Goal: Find specific page/section: Find specific page/section

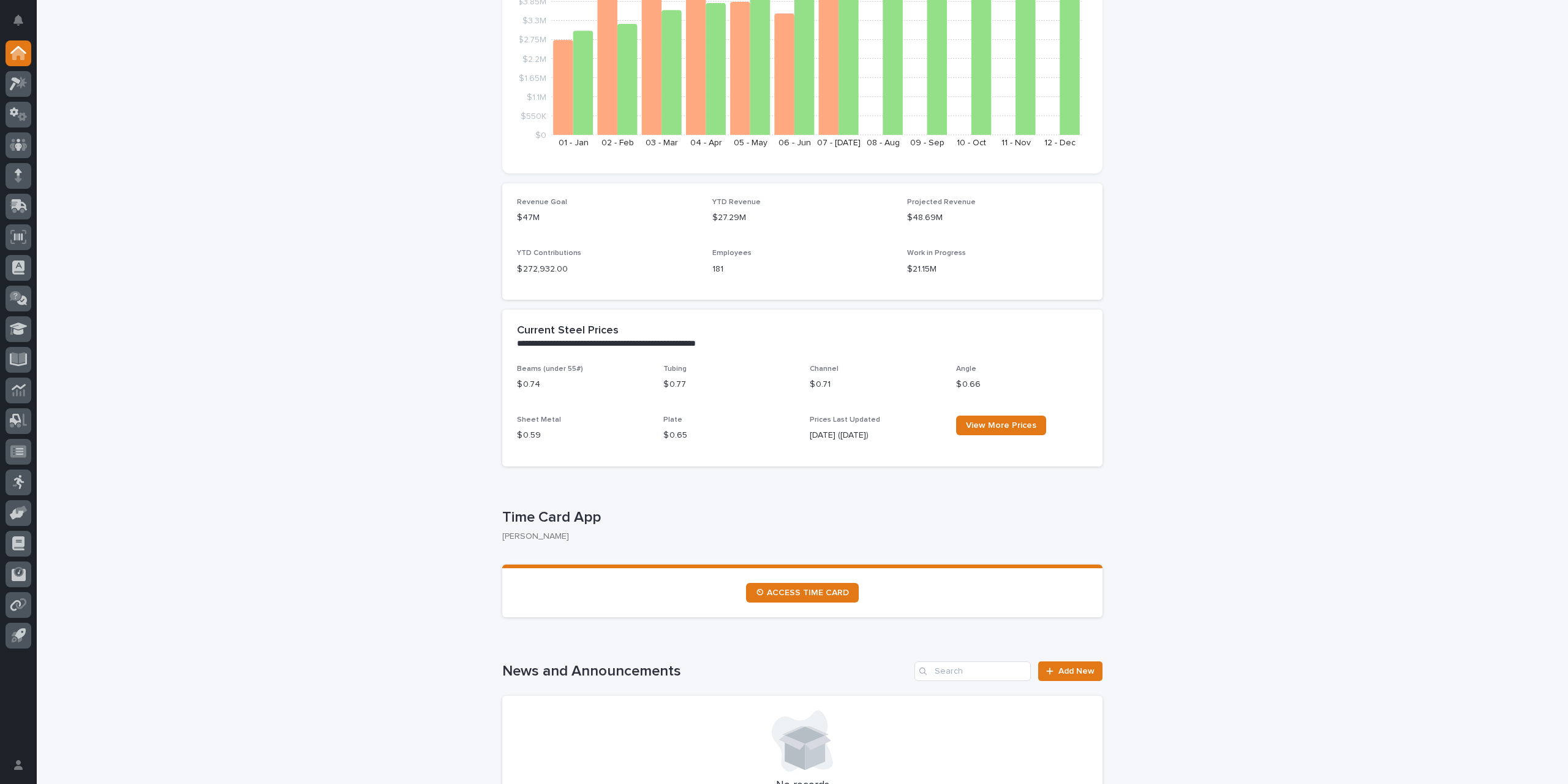
scroll to position [307, 0]
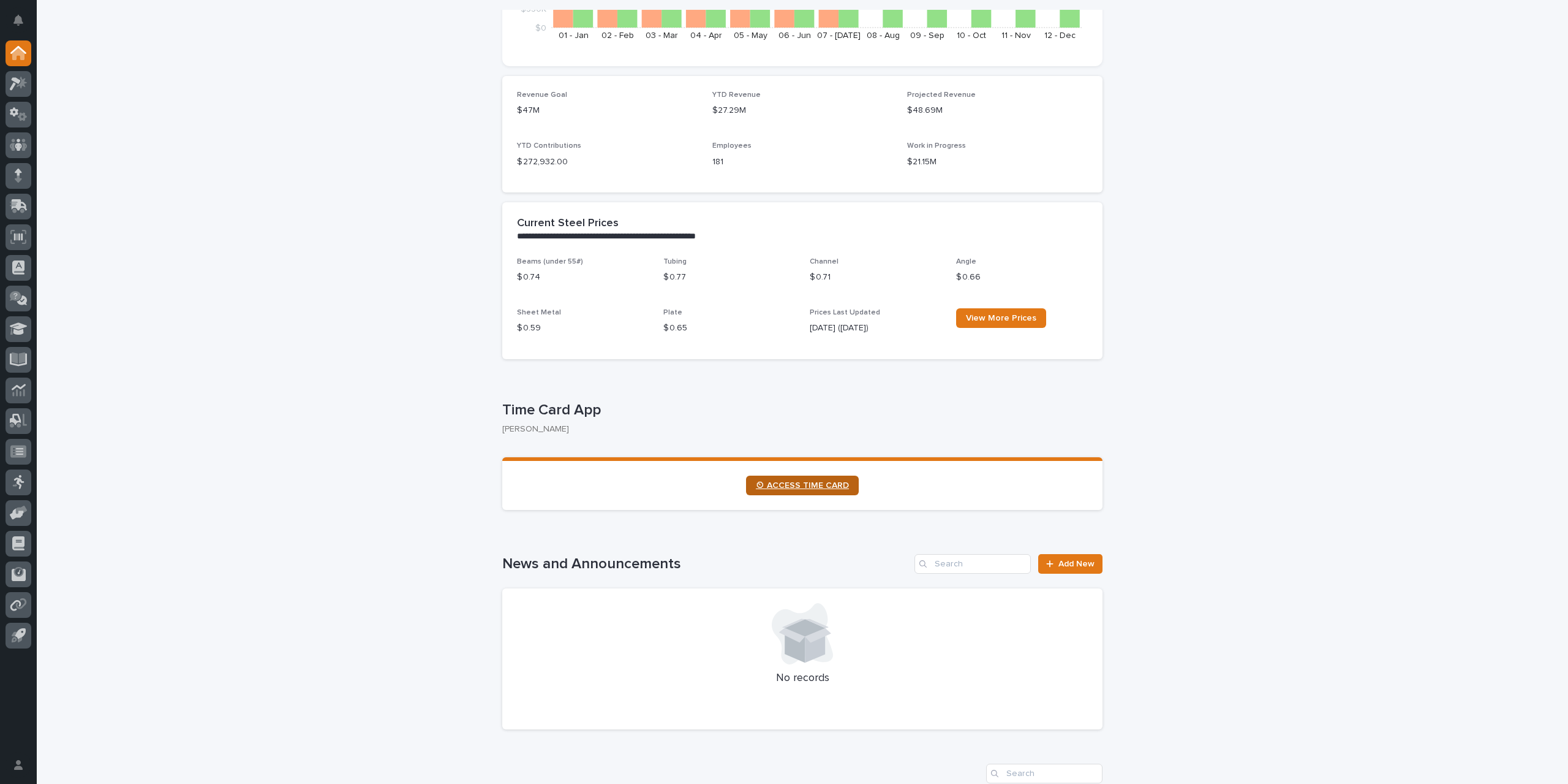
click at [827, 484] on span "⏲ ACCESS TIME CARD" at bounding box center [802, 485] width 93 height 9
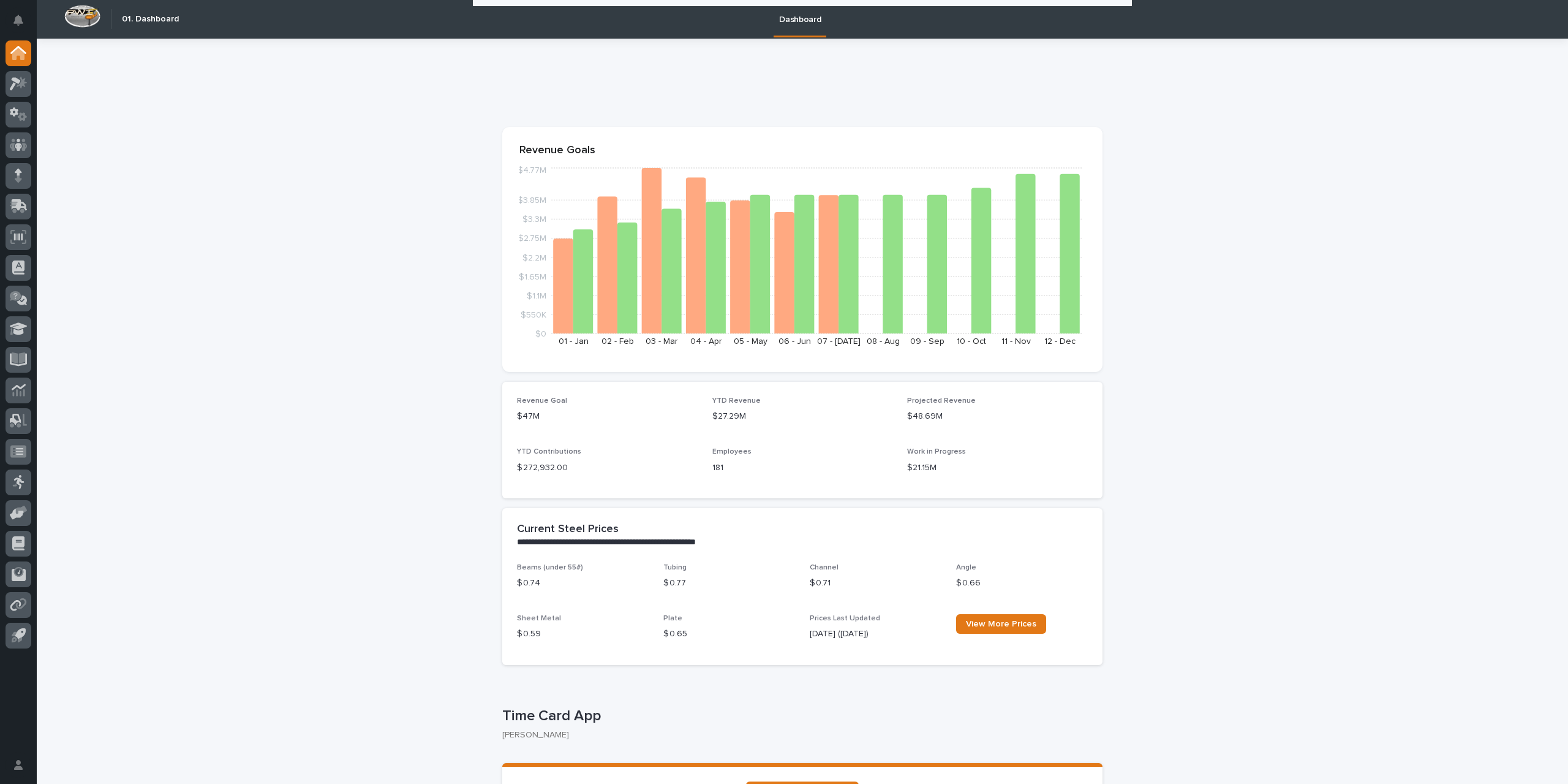
scroll to position [0, 0]
click at [19, 142] on icon at bounding box center [18, 145] width 7 height 13
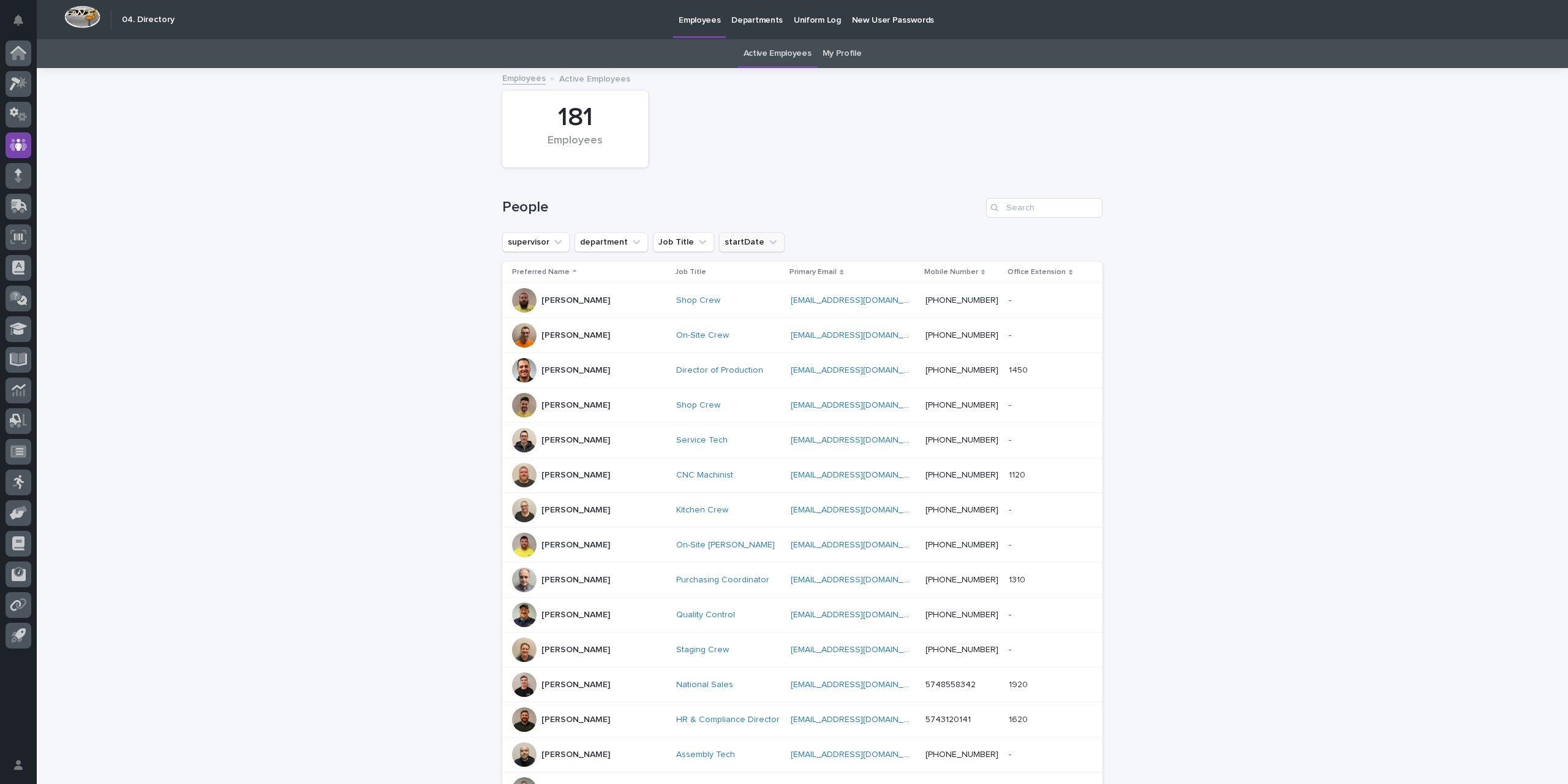
click at [747, 242] on button "startDate" at bounding box center [752, 242] width 66 height 20
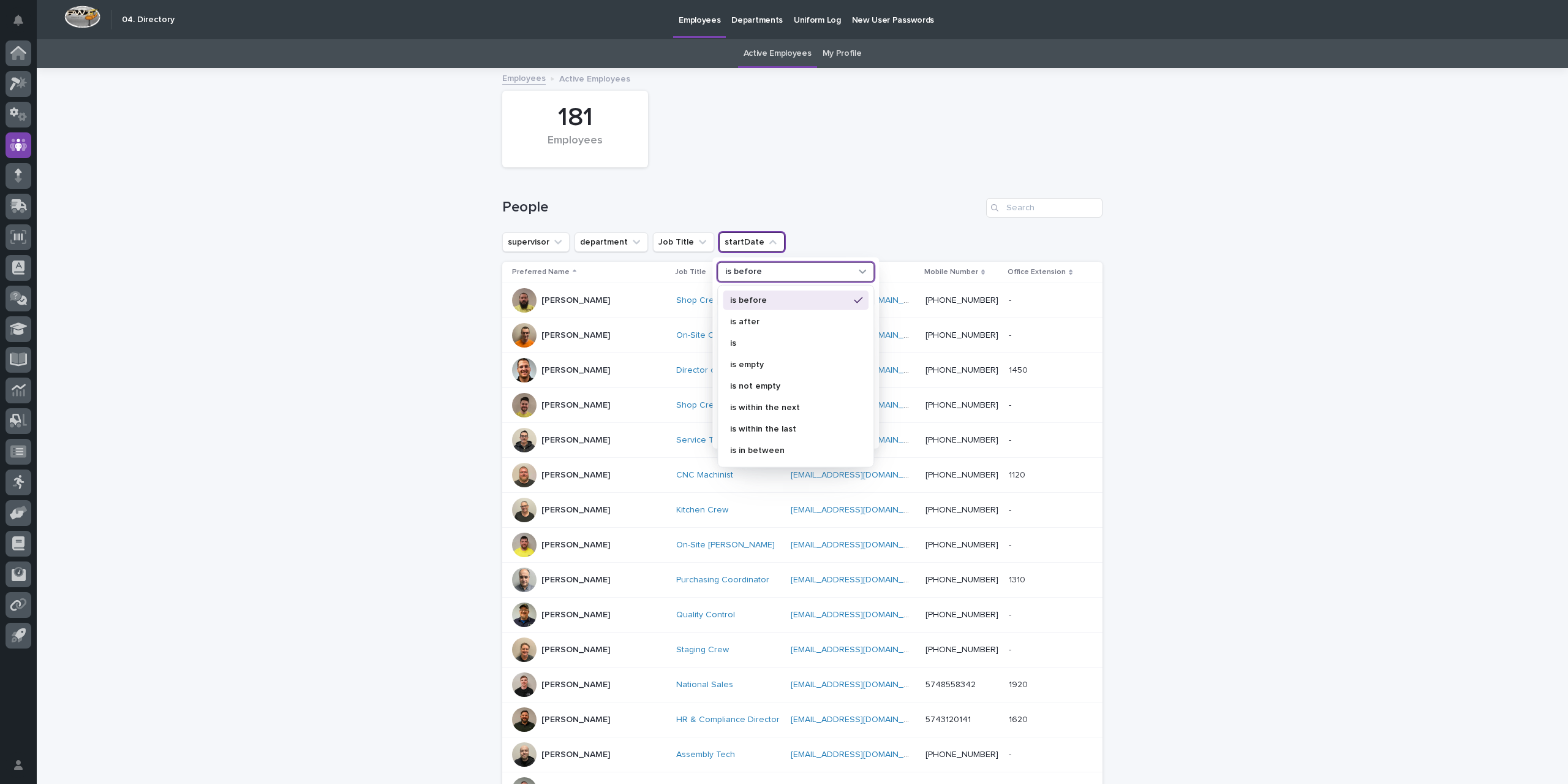
click at [744, 272] on p "is before" at bounding box center [743, 272] width 37 height 10
click at [741, 321] on p "is after" at bounding box center [789, 321] width 119 height 9
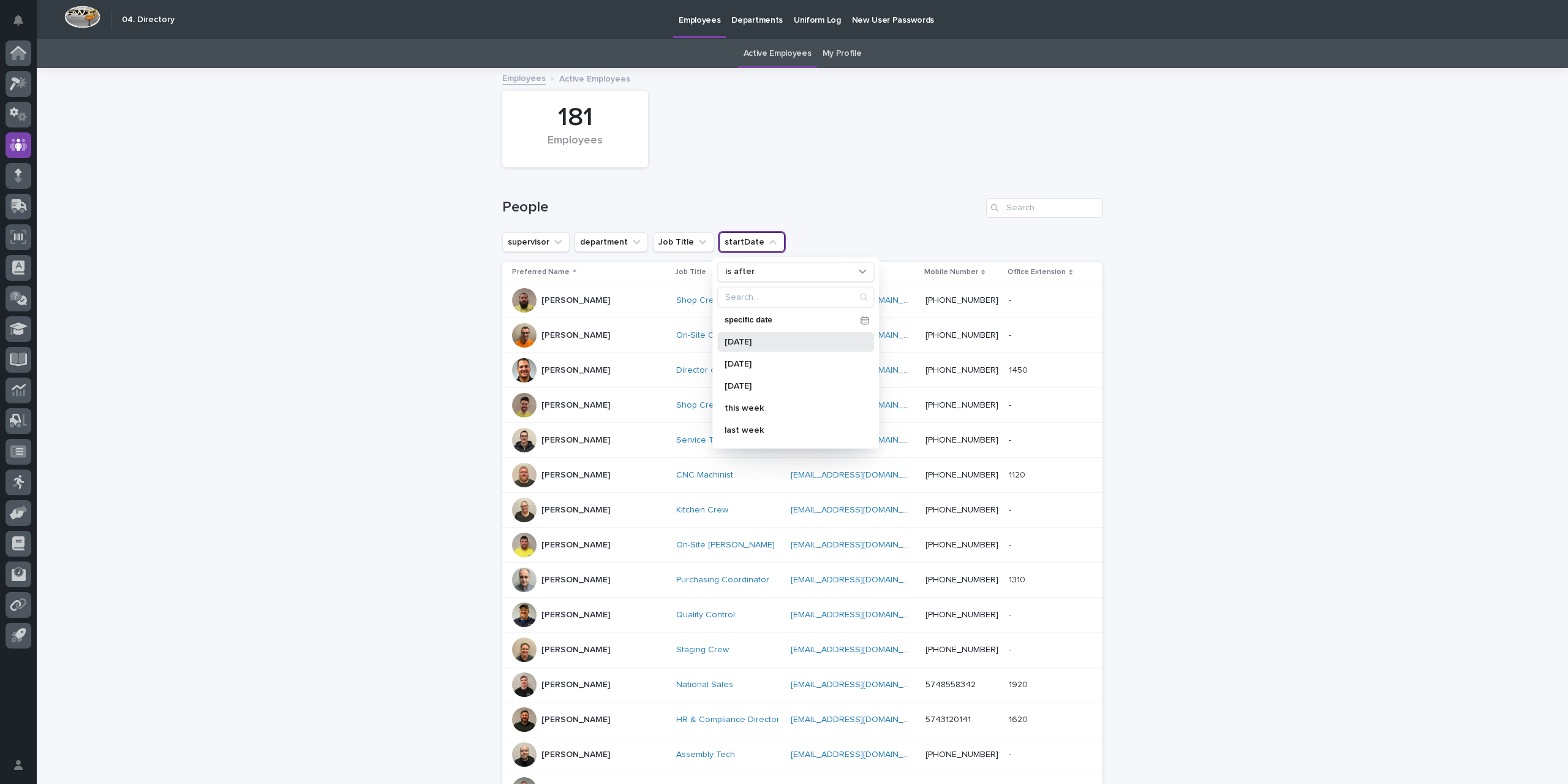
click at [738, 345] on div "today" at bounding box center [795, 341] width 156 height 20
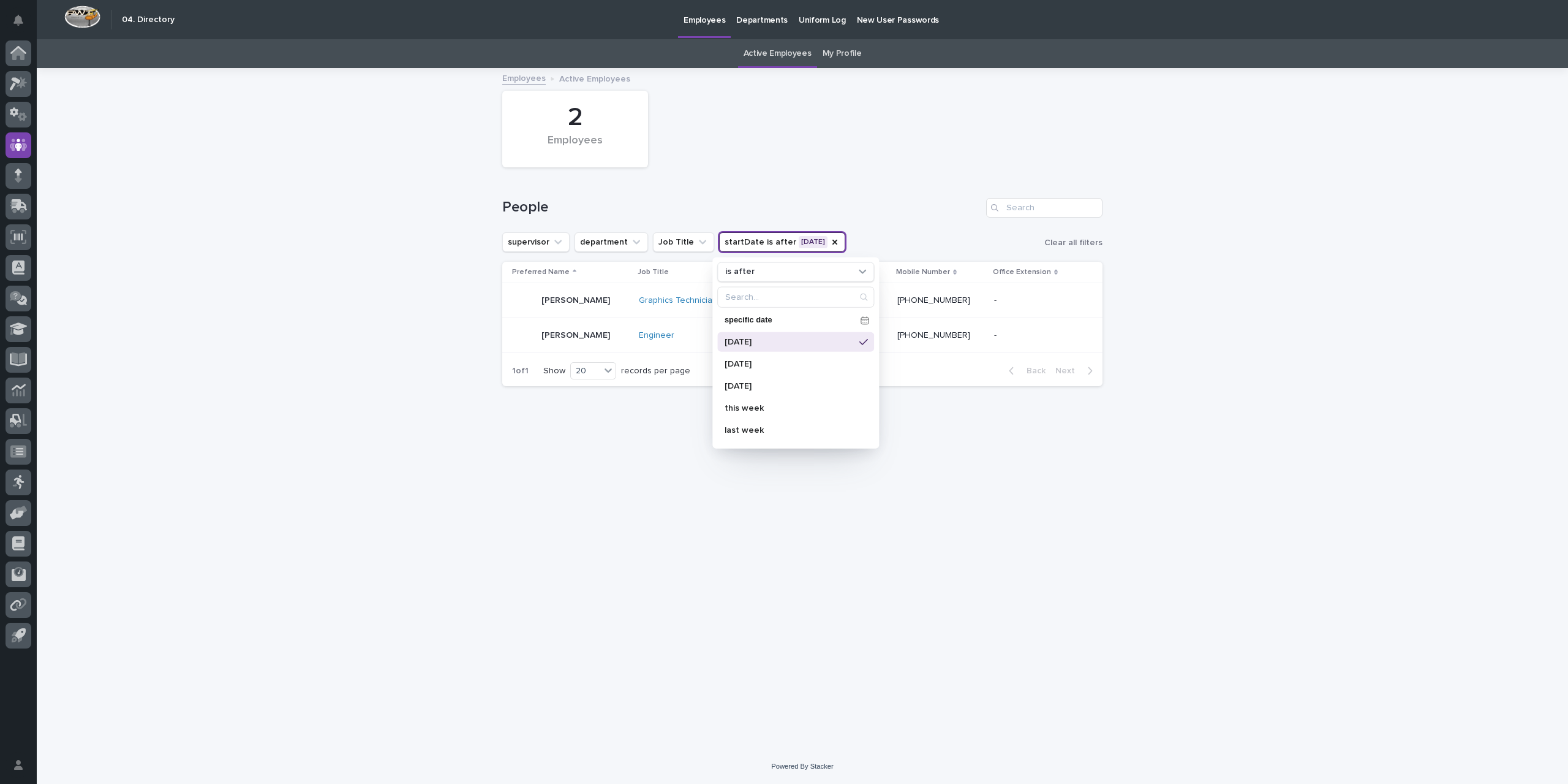
click at [658, 524] on div "Loading... Saving… Loading... Saving… 2 Employees People supervisor department …" at bounding box center [802, 393] width 612 height 649
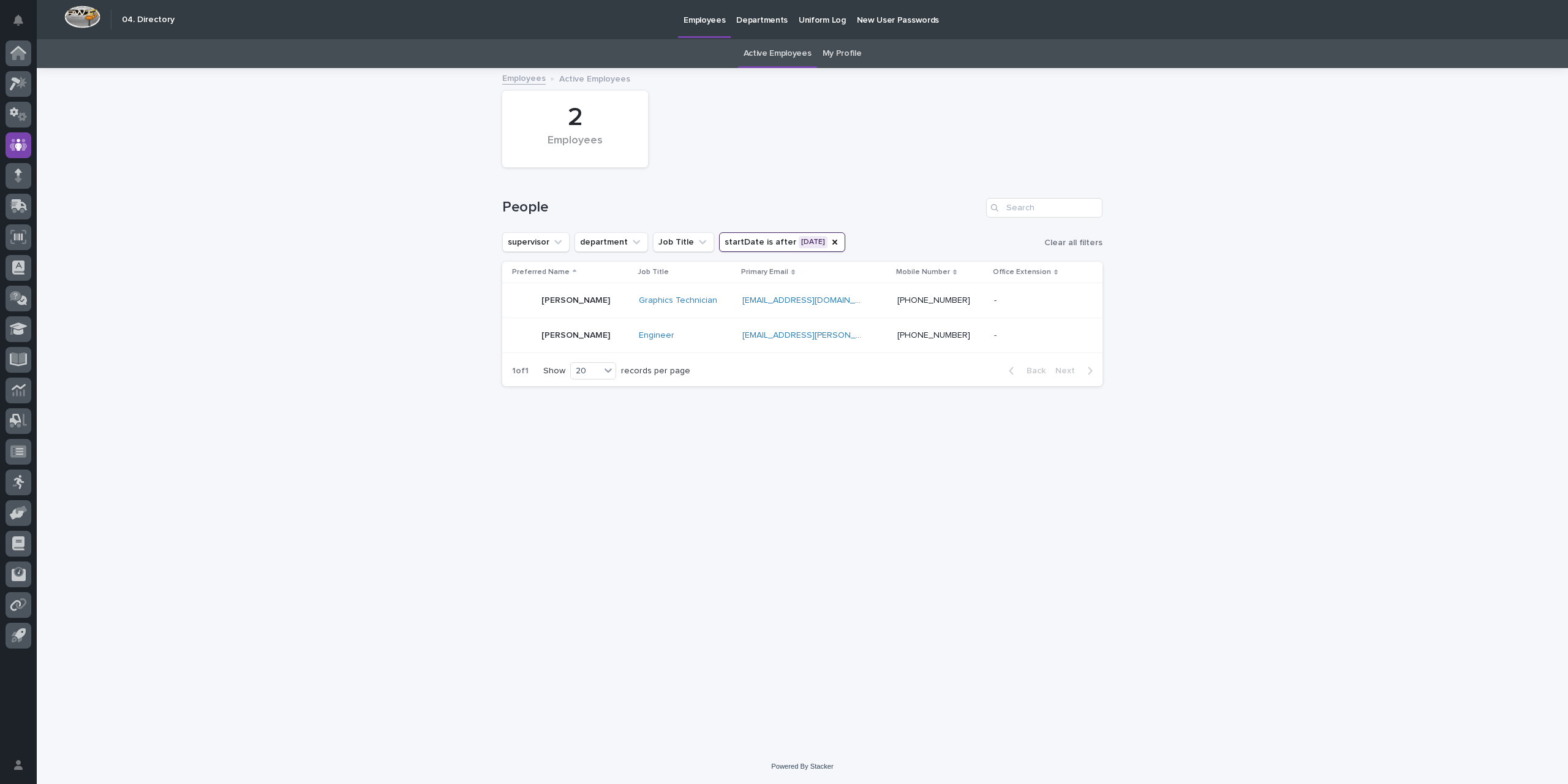
click at [607, 301] on div "Shauna Perkins" at bounding box center [571, 300] width 117 height 24
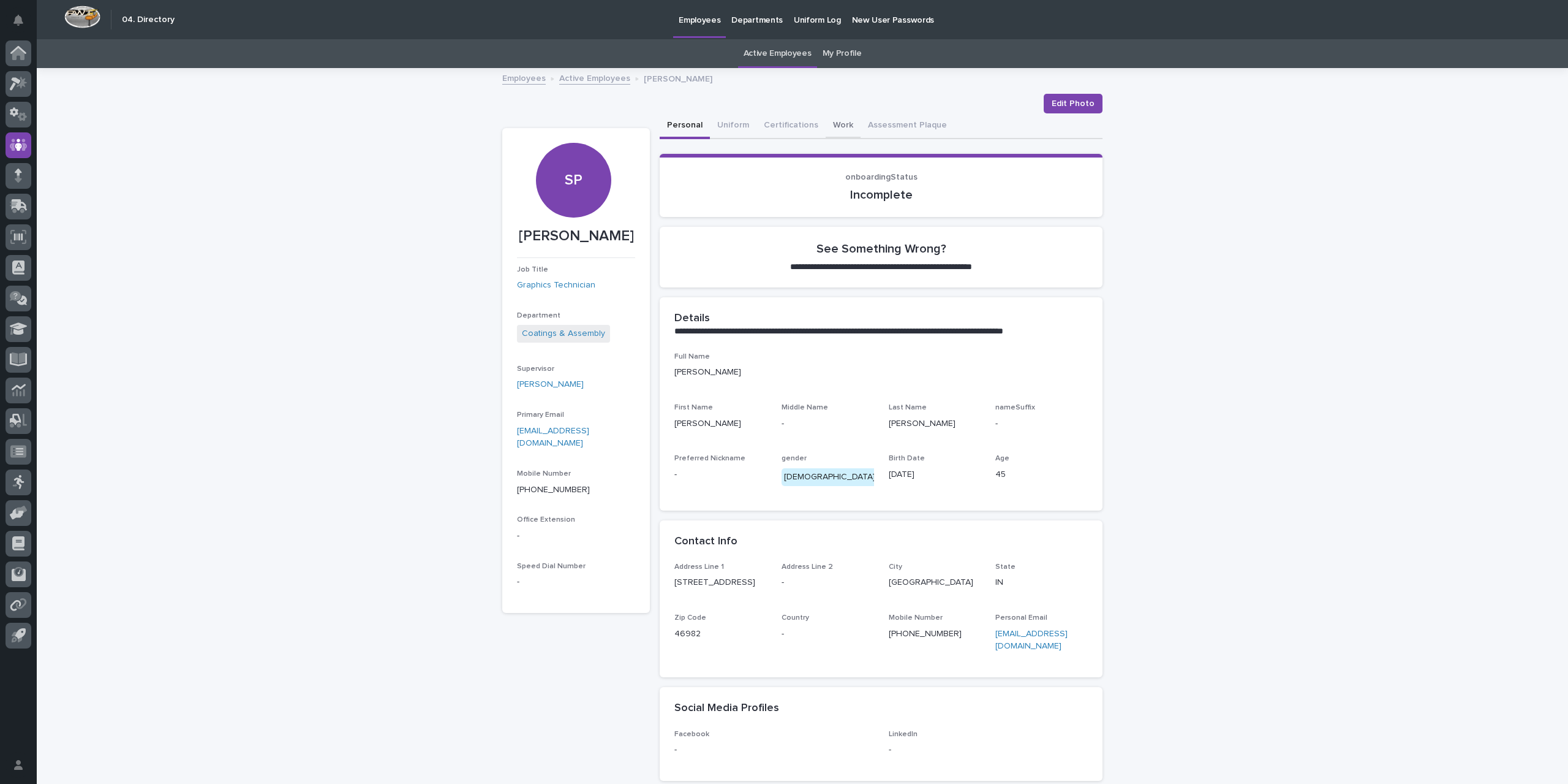
click at [831, 122] on button "Work" at bounding box center [843, 126] width 35 height 26
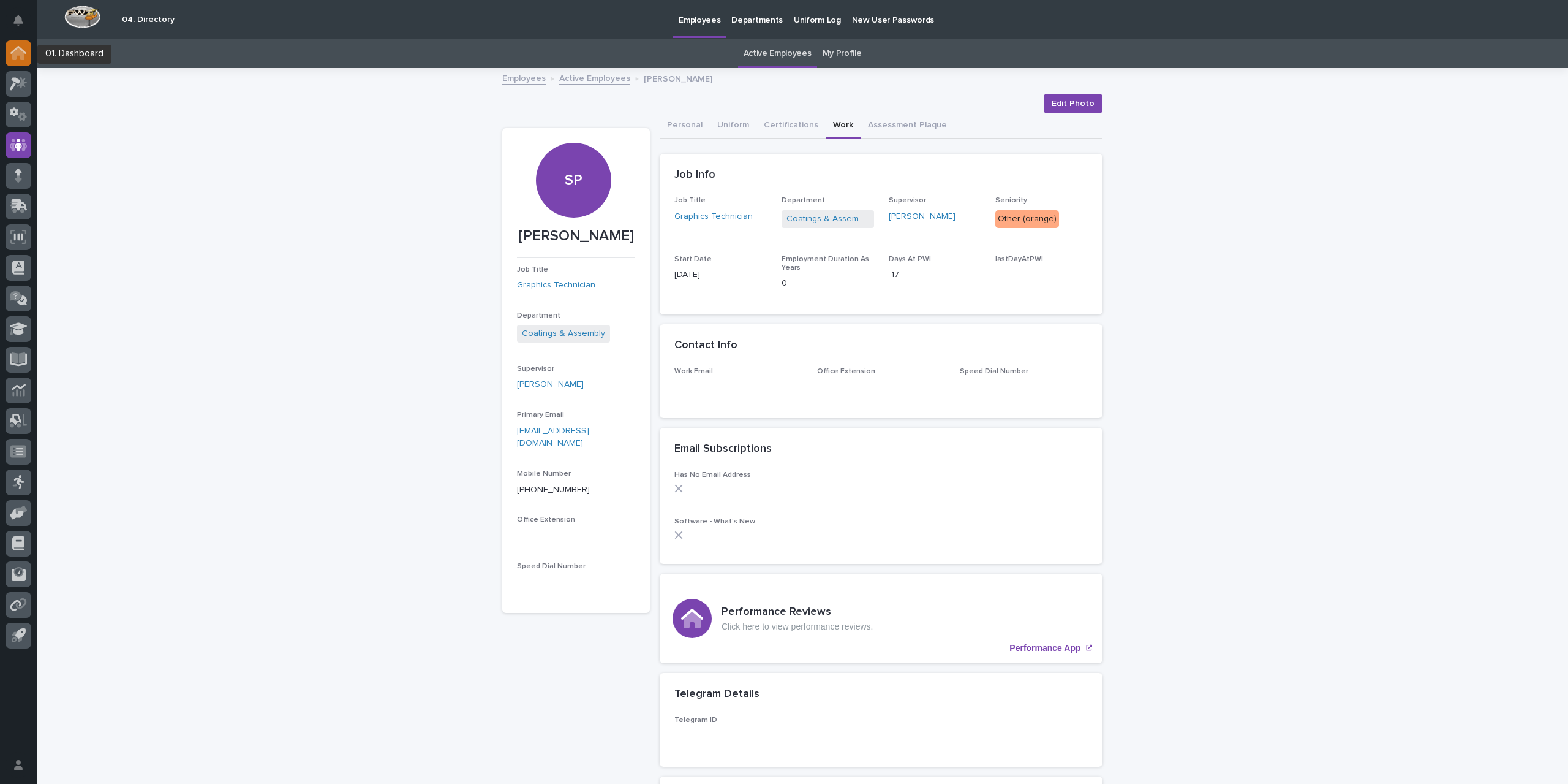
click at [11, 55] on icon at bounding box center [18, 53] width 16 height 14
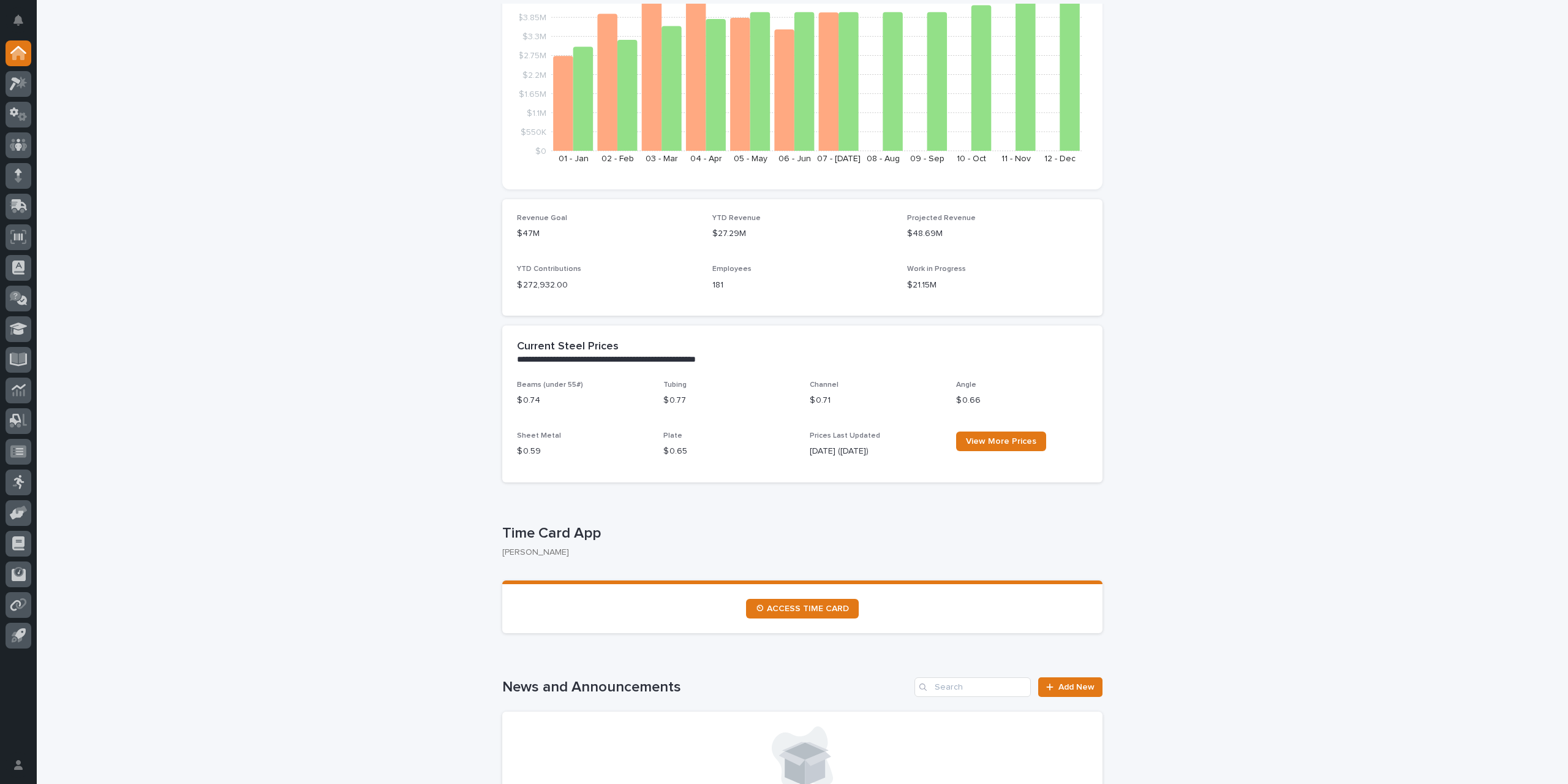
scroll to position [184, 0]
click at [806, 611] on span "⏲ ACCESS TIME CARD" at bounding box center [802, 607] width 93 height 9
